Goal: Use online tool/utility: Utilize a website feature to perform a specific function

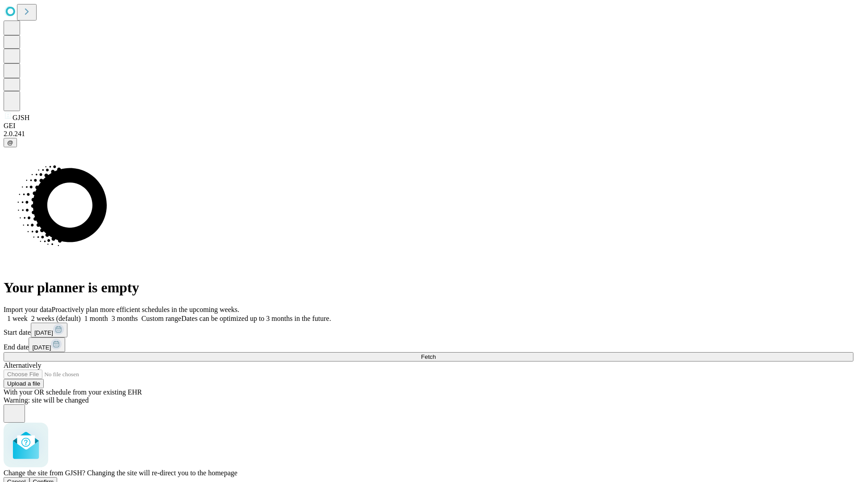
click at [54, 478] on span "Confirm" at bounding box center [43, 481] width 21 height 7
click at [81, 315] on label "2 weeks (default)" at bounding box center [54, 319] width 53 height 8
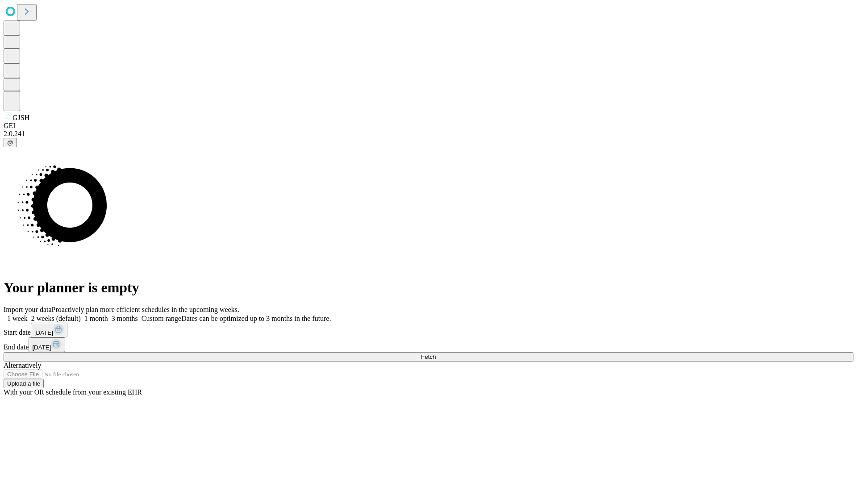
click at [436, 353] on span "Fetch" at bounding box center [428, 356] width 15 height 7
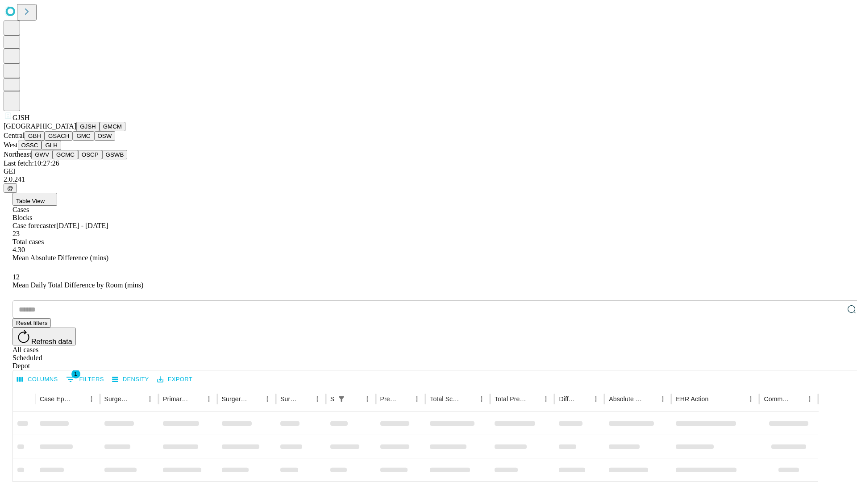
click at [100, 131] on button "GMCM" at bounding box center [113, 126] width 26 height 9
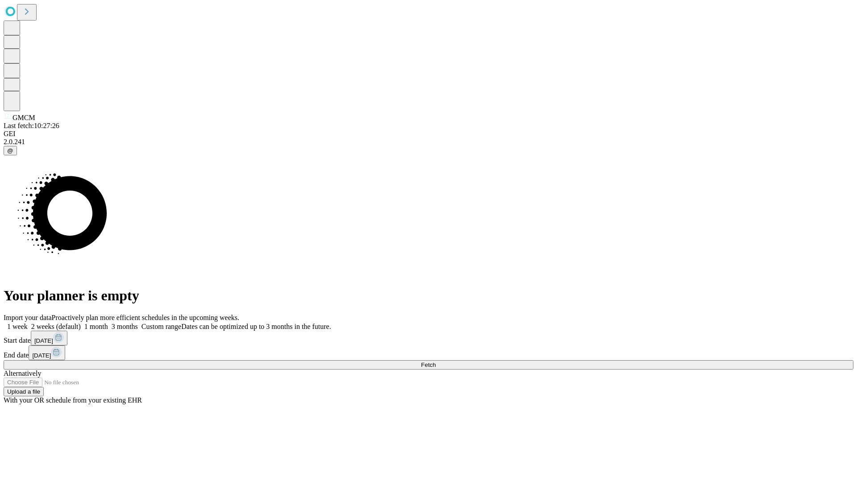
click at [81, 323] on label "2 weeks (default)" at bounding box center [54, 327] width 53 height 8
click at [436, 361] on span "Fetch" at bounding box center [428, 364] width 15 height 7
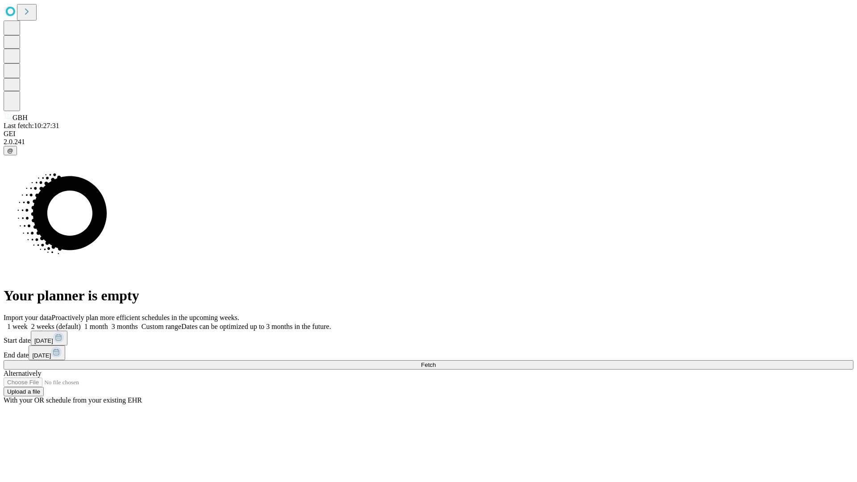
click at [81, 323] on label "2 weeks (default)" at bounding box center [54, 327] width 53 height 8
click at [436, 361] on span "Fetch" at bounding box center [428, 364] width 15 height 7
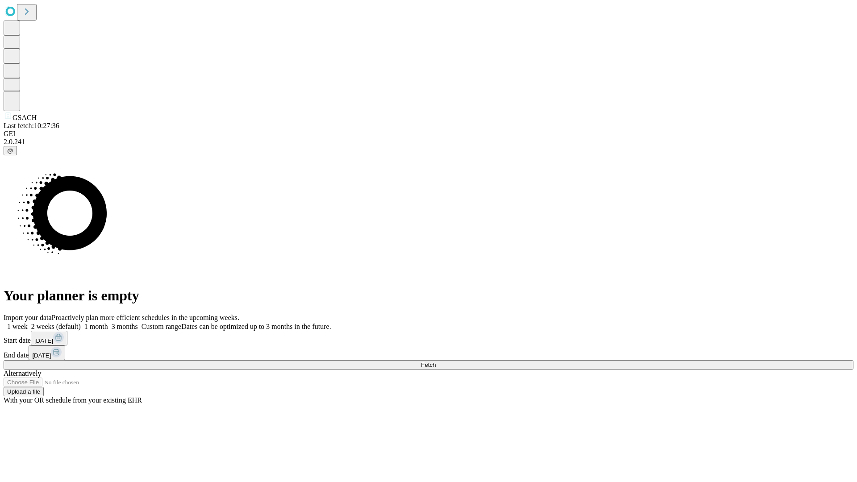
click at [81, 323] on label "2 weeks (default)" at bounding box center [54, 327] width 53 height 8
click at [436, 361] on span "Fetch" at bounding box center [428, 364] width 15 height 7
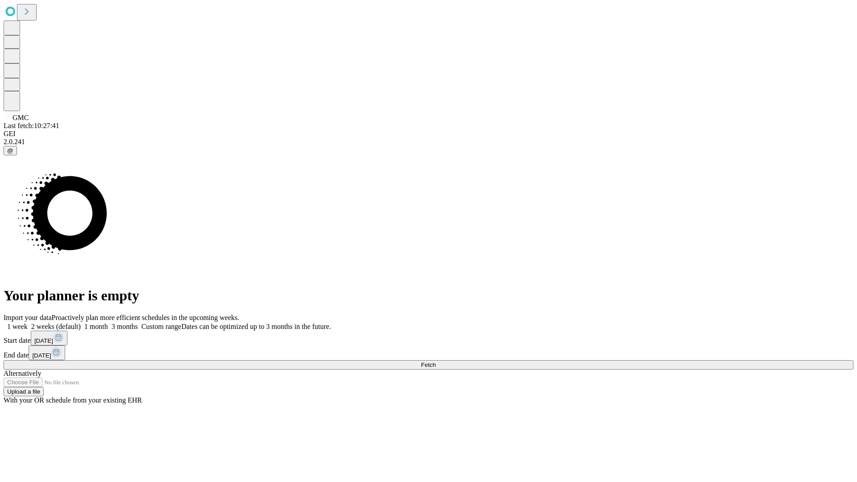
click at [81, 323] on label "2 weeks (default)" at bounding box center [54, 327] width 53 height 8
click at [436, 361] on span "Fetch" at bounding box center [428, 364] width 15 height 7
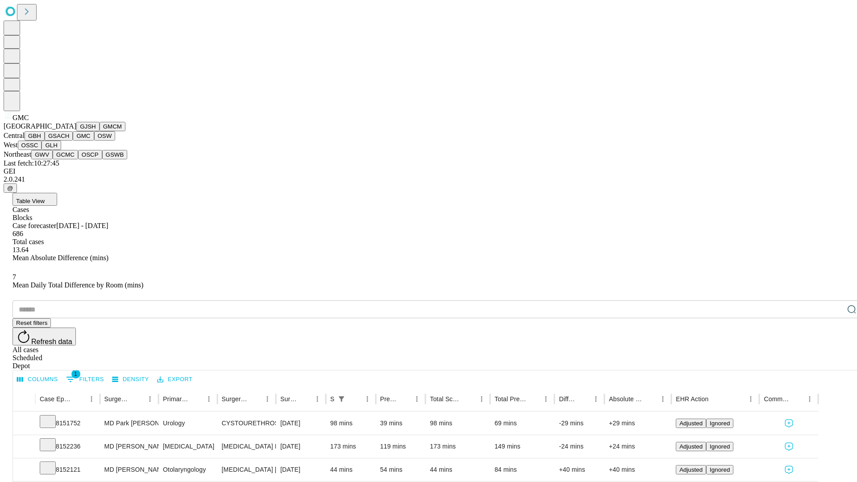
click at [94, 141] on button "OSW" at bounding box center [104, 135] width 21 height 9
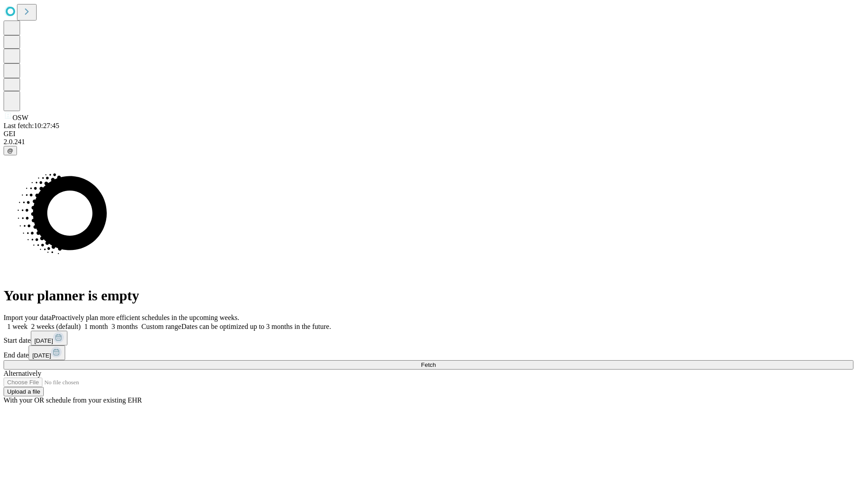
click at [81, 323] on label "2 weeks (default)" at bounding box center [54, 327] width 53 height 8
click at [436, 361] on span "Fetch" at bounding box center [428, 364] width 15 height 7
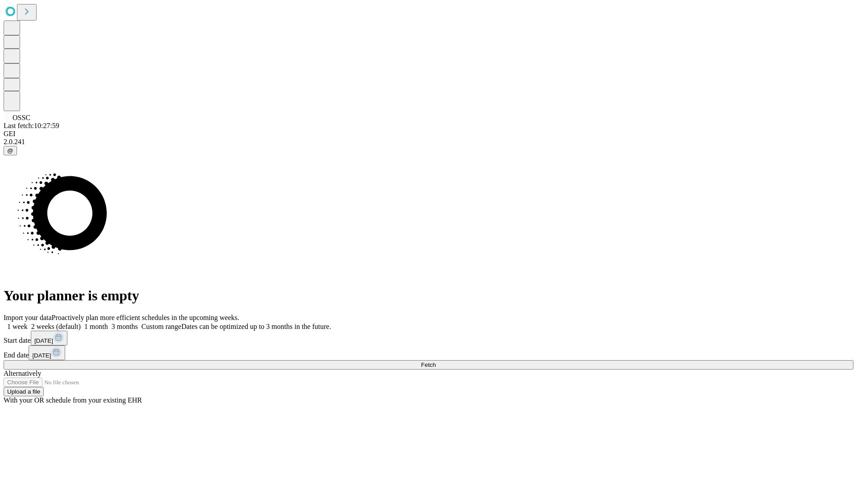
click at [81, 323] on label "2 weeks (default)" at bounding box center [54, 327] width 53 height 8
click at [436, 361] on span "Fetch" at bounding box center [428, 364] width 15 height 7
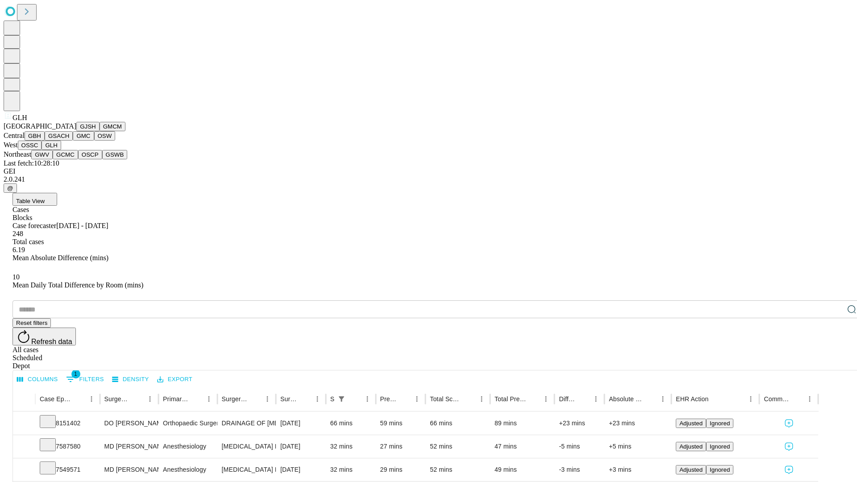
click at [53, 159] on button "GWV" at bounding box center [41, 154] width 21 height 9
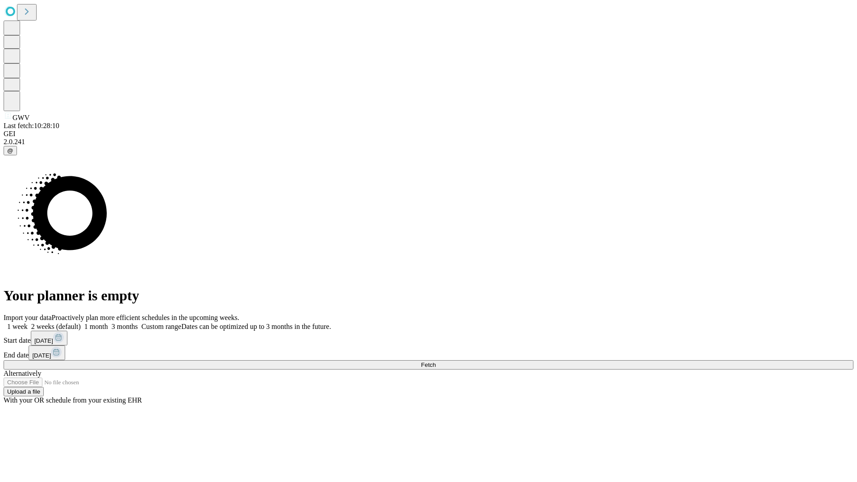
click at [81, 323] on label "2 weeks (default)" at bounding box center [54, 327] width 53 height 8
click at [436, 361] on span "Fetch" at bounding box center [428, 364] width 15 height 7
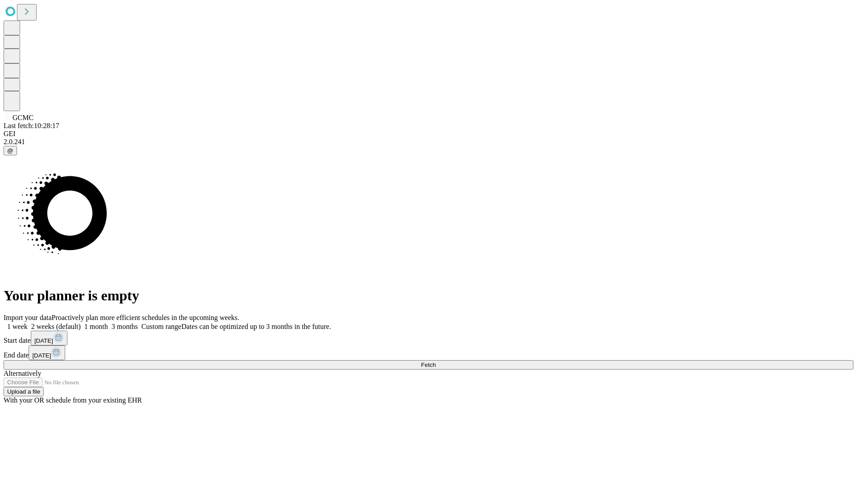
click at [81, 323] on label "2 weeks (default)" at bounding box center [54, 327] width 53 height 8
click at [436, 361] on span "Fetch" at bounding box center [428, 364] width 15 height 7
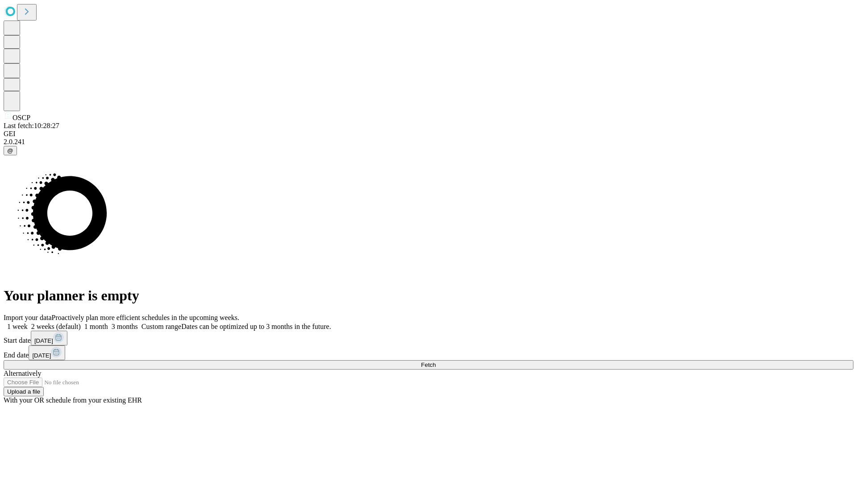
click at [81, 323] on label "2 weeks (default)" at bounding box center [54, 327] width 53 height 8
click at [436, 361] on span "Fetch" at bounding box center [428, 364] width 15 height 7
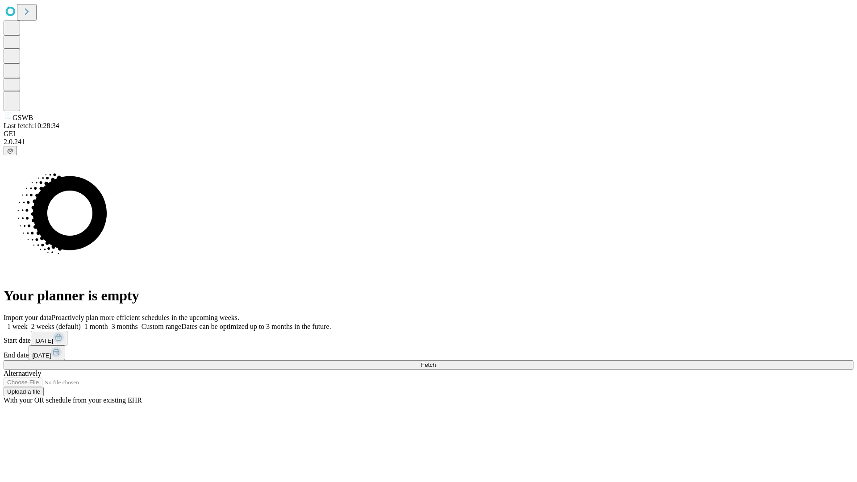
click at [81, 323] on label "2 weeks (default)" at bounding box center [54, 327] width 53 height 8
click at [436, 361] on span "Fetch" at bounding box center [428, 364] width 15 height 7
